Goal: Check status: Check status

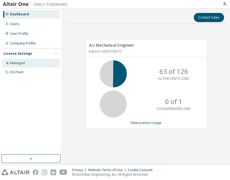
click at [19, 64] on div "Managed" at bounding box center [17, 63] width 15 height 4
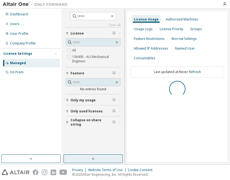
click at [97, 161] on button "button" at bounding box center [92, 159] width 59 height 9
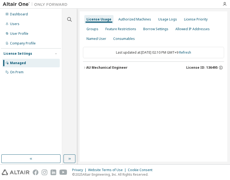
click at [110, 71] on button "AU Mechanical Engineer License ID: 136495" at bounding box center [153, 68] width 141 height 12
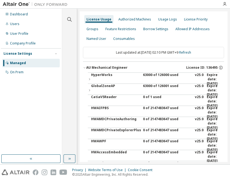
click at [147, 75] on div "63000 of 126000 used" at bounding box center [167, 79] width 49 height 13
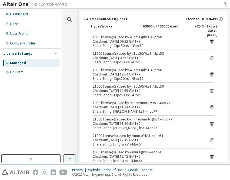
scroll to position [49, 0]
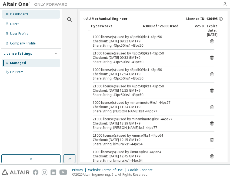
click at [9, 14] on div "Dashboard" at bounding box center [31, 14] width 58 height 9
